Goal: Task Accomplishment & Management: Complete application form

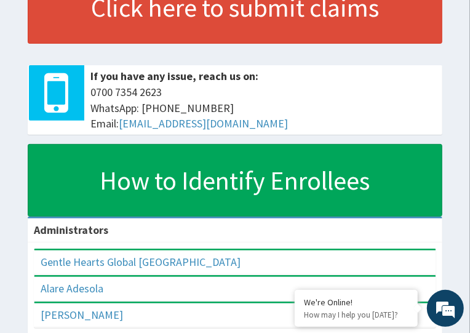
scroll to position [123, 0]
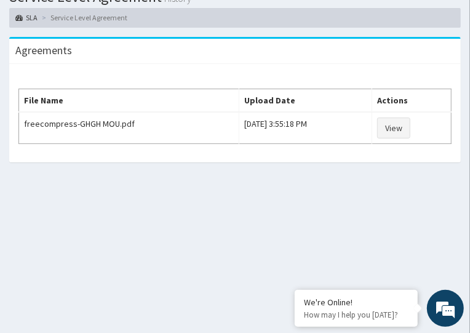
scroll to position [101, 0]
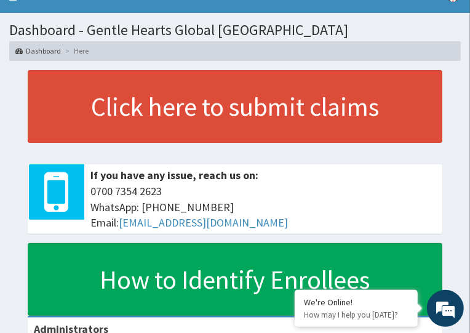
scroll to position [41, 0]
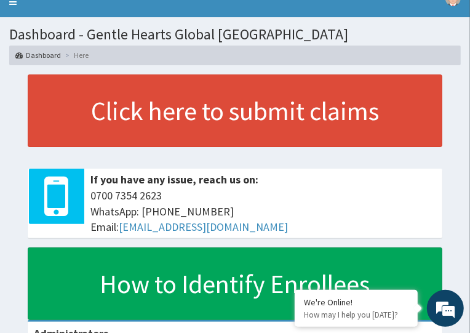
scroll to position [61, 0]
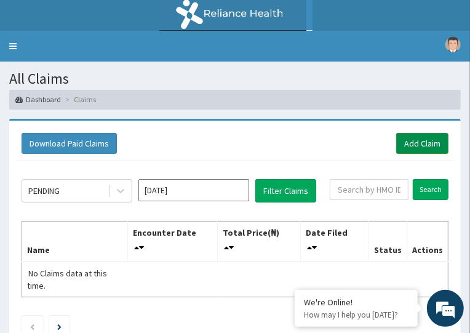
click at [408, 133] on link "Add Claim" at bounding box center [422, 143] width 52 height 21
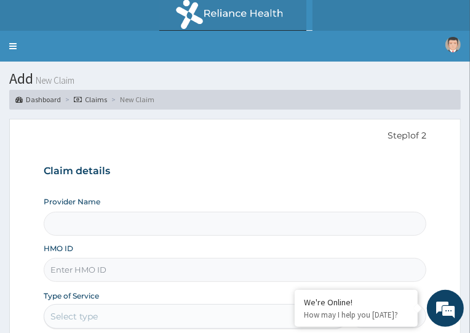
type input "Gentle Hearts Global [GEOGRAPHIC_DATA]"
click at [246, 276] on input "HMO ID" at bounding box center [235, 270] width 382 height 24
type input "g"
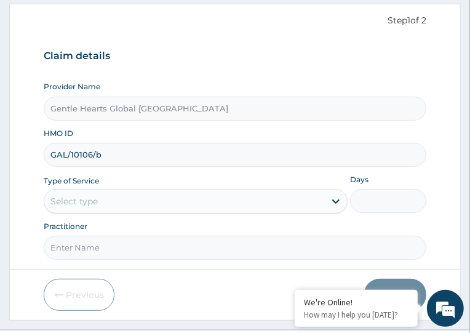
scroll to position [123, 0]
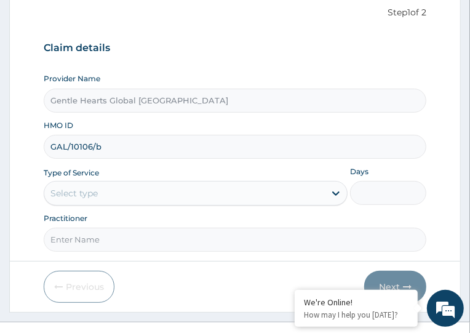
type input "GAL/10106/b"
click at [325, 203] on div "Select type" at bounding box center [184, 193] width 281 height 20
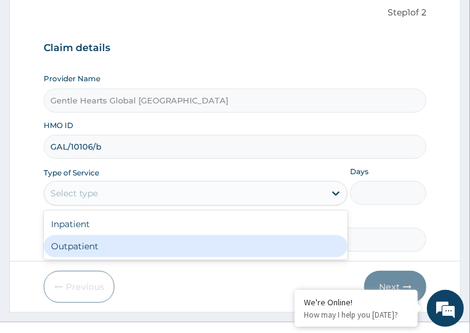
click at [213, 257] on div "Outpatient" at bounding box center [196, 246] width 304 height 22
type input "1"
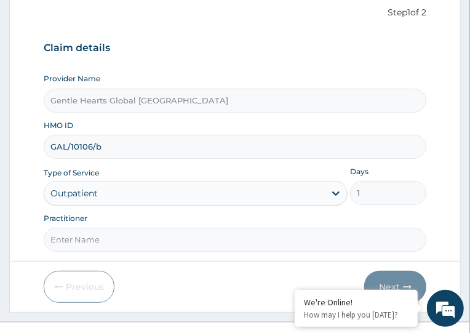
click at [222, 251] on input "Practitioner" at bounding box center [235, 239] width 382 height 24
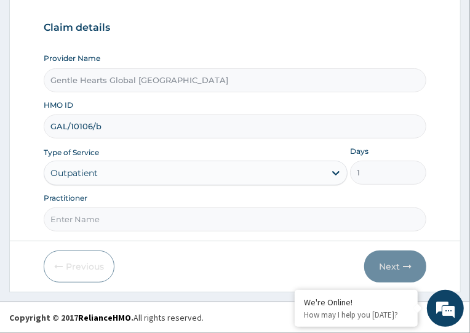
scroll to position [204, 0]
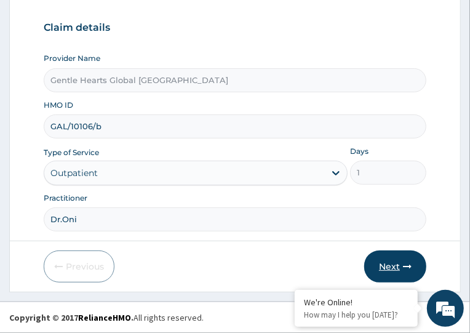
type input "Dr.Oni"
click at [410, 250] on button "Next" at bounding box center [395, 266] width 62 height 32
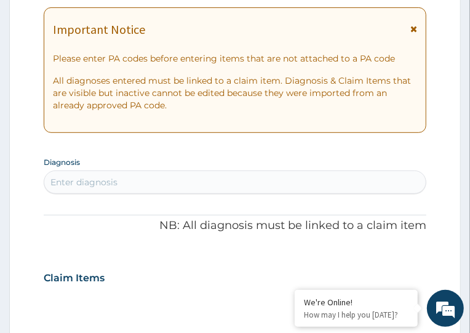
click at [255, 192] on div "Enter diagnosis" at bounding box center [234, 182] width 381 height 20
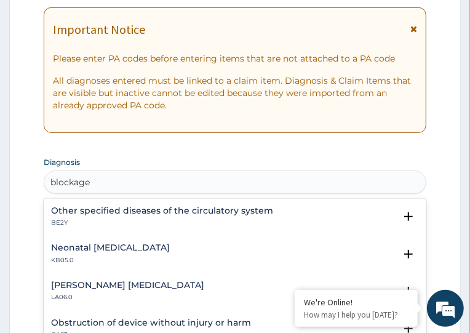
click at [93, 188] on input "blockage" at bounding box center [71, 182] width 43 height 12
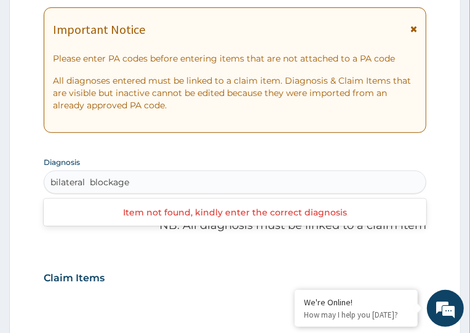
click at [133, 188] on input "bilateral blockage" at bounding box center [91, 182] width 82 height 12
type input "Bilateral blockage"
click at [304, 192] on div "Bilateral blockage" at bounding box center [234, 182] width 381 height 20
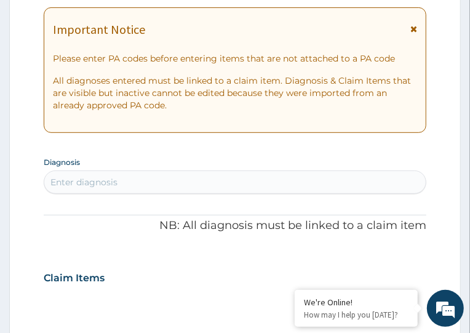
click at [245, 234] on p "NB: All diagnosis must be linked to a claim item" at bounding box center [235, 226] width 382 height 16
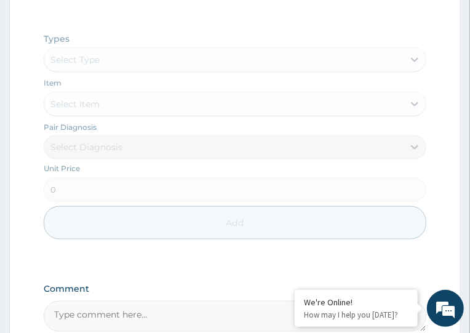
scroll to position [634, 0]
click at [336, 299] on textarea "Comment" at bounding box center [235, 314] width 382 height 31
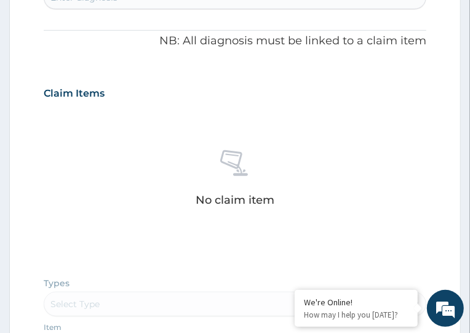
scroll to position [266, 0]
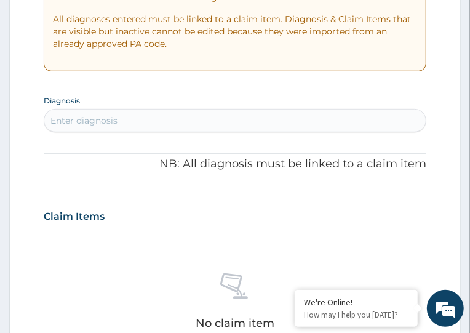
click at [250, 130] on div "Enter diagnosis" at bounding box center [234, 121] width 381 height 20
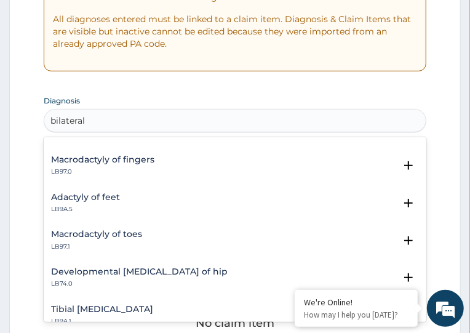
scroll to position [1722, 0]
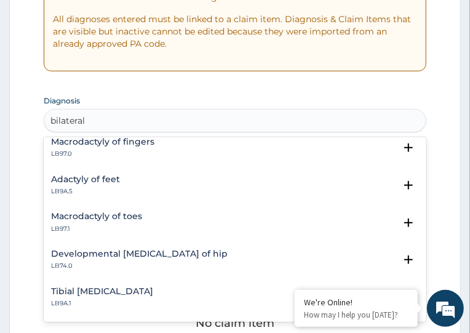
type input "bilateral"
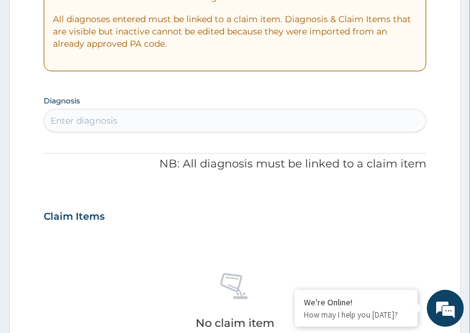
click at [389, 101] on div "PA Code / Prescription Code Enter Code(Secondary Care Only) Encounter Date DD-M…" at bounding box center [235, 292] width 382 height 812
